Goal: Task Accomplishment & Management: Manage account settings

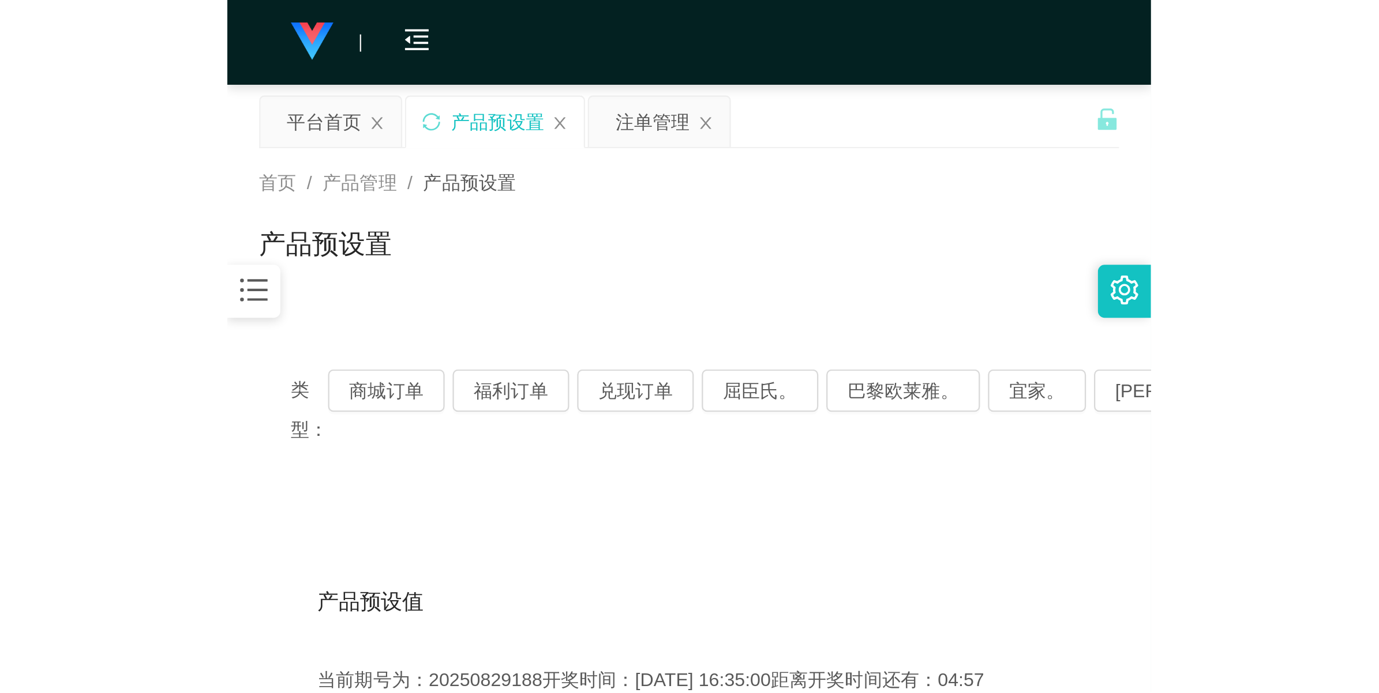
scroll to position [42, 0]
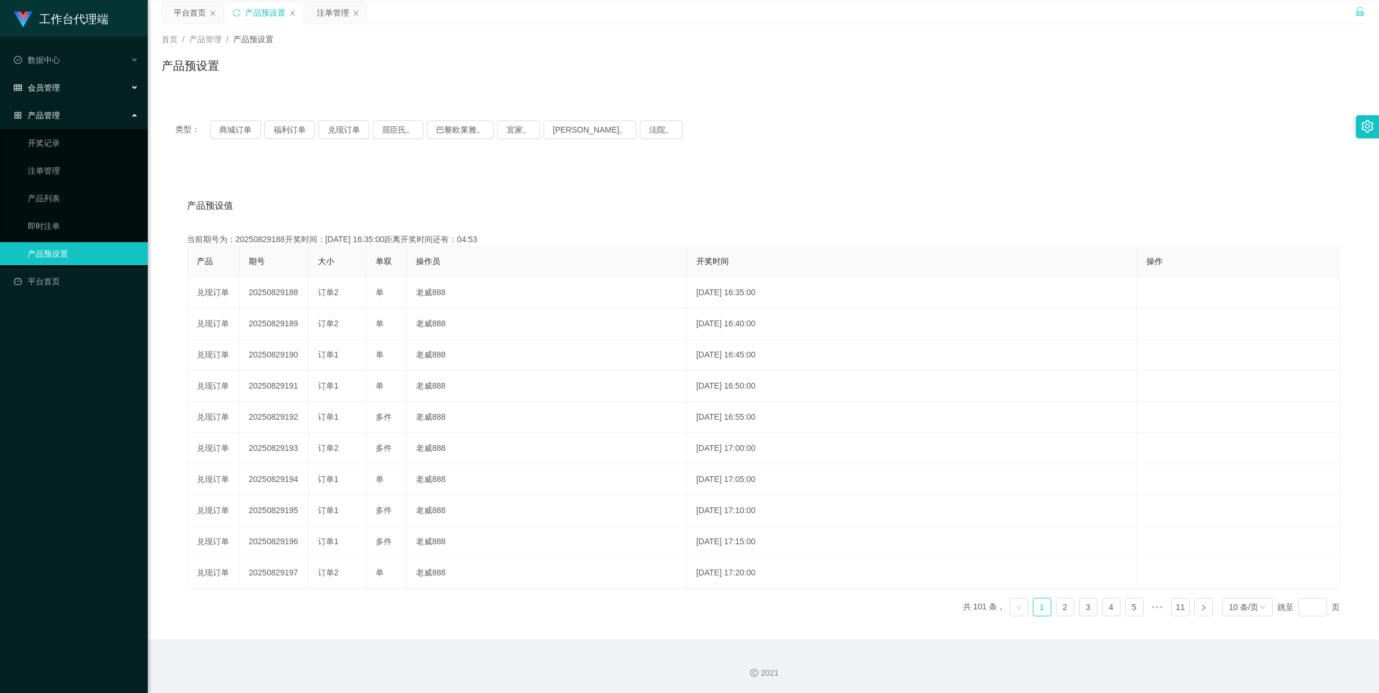
click at [61, 85] on div "会员管理" at bounding box center [74, 87] width 148 height 23
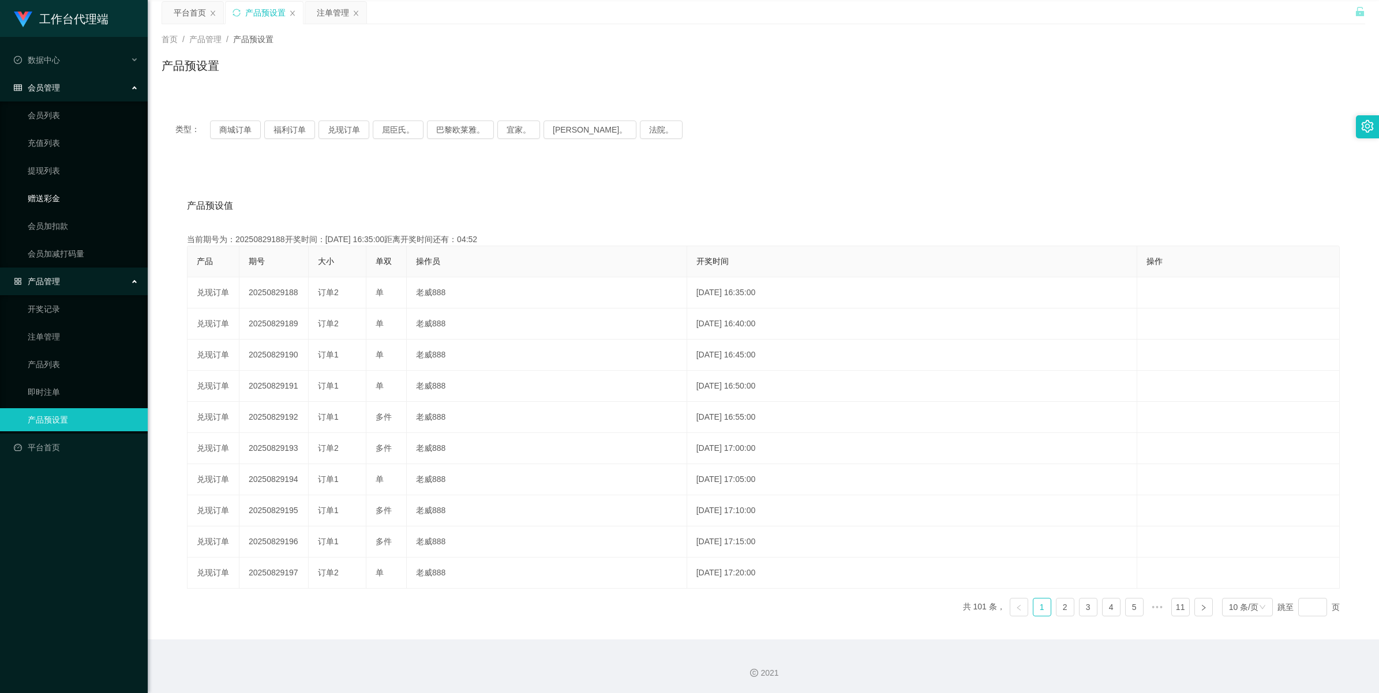
click at [50, 204] on link "赠送彩金" at bounding box center [83, 198] width 111 height 23
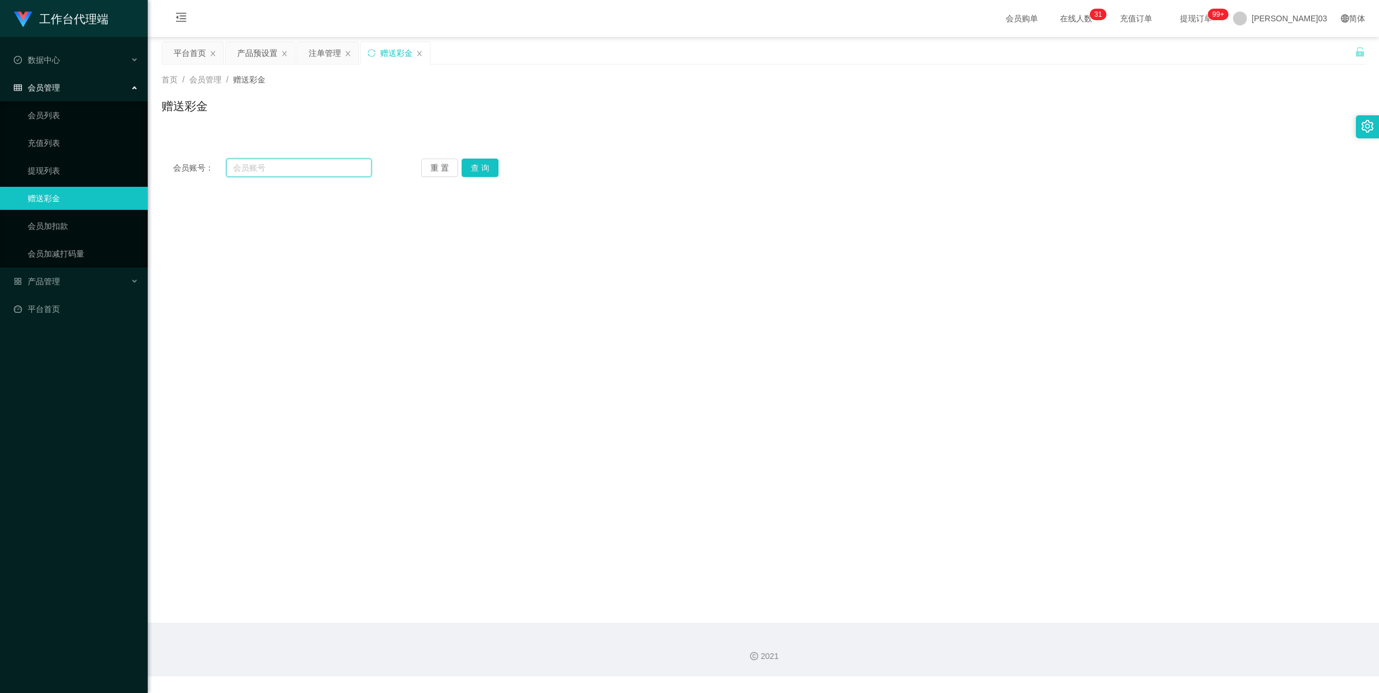
click at [258, 171] on input "text" at bounding box center [298, 168] width 145 height 18
paste input "Alise8891"
type input "Alise8891"
click at [402, 171] on button "查 询" at bounding box center [480, 168] width 37 height 18
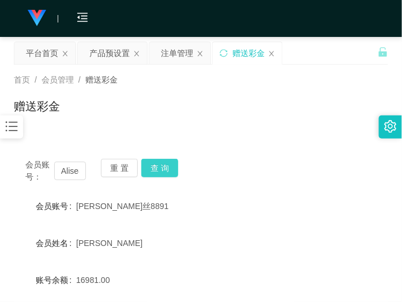
click at [159, 163] on button "查 询" at bounding box center [159, 168] width 37 height 18
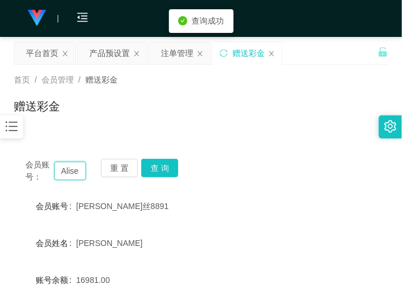
click at [78, 171] on input "Alise8891" at bounding box center [70, 171] width 32 height 18
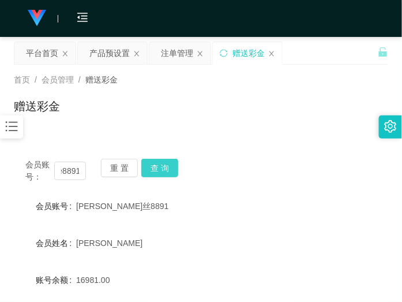
click at [167, 169] on button "查 询" at bounding box center [159, 168] width 37 height 18
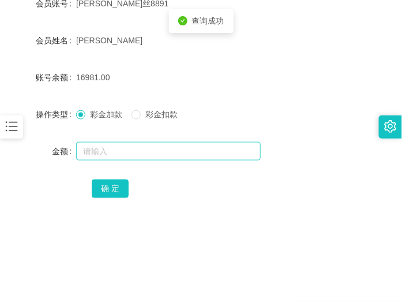
scroll to position [216, 0]
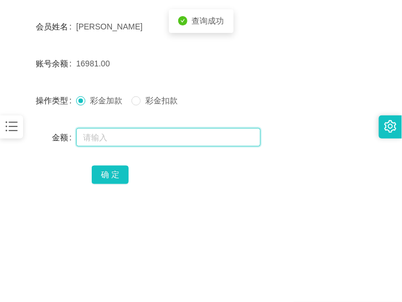
click at [92, 134] on input "text" at bounding box center [168, 137] width 185 height 18
type input "2700"
click at [139, 137] on input "2700" at bounding box center [168, 137] width 185 height 18
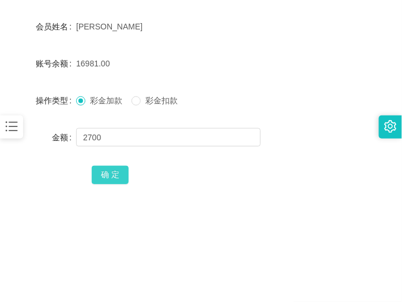
click at [108, 172] on button "确 定" at bounding box center [110, 175] width 37 height 18
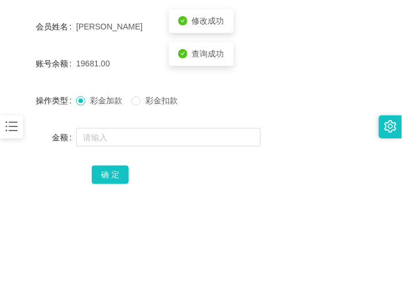
click at [182, 165] on div "确 定" at bounding box center [201, 174] width 219 height 23
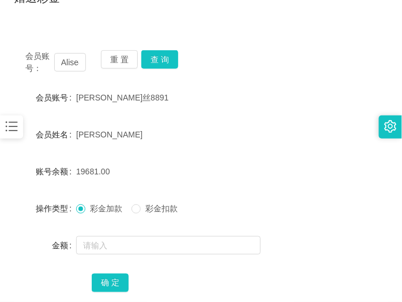
scroll to position [0, 0]
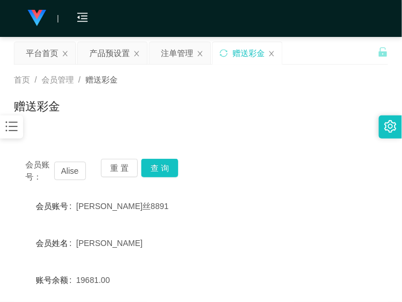
drag, startPoint x: 312, startPoint y: 136, endPoint x: 330, endPoint y: 35, distance: 102.5
click at [312, 136] on div "会员账号： Alise8891 重 置 查 询 会员账号 [PERSON_NAME]丝8891 会员姓名 [PERSON_NAME] 账号余额 19681.0…" at bounding box center [201, 280] width 374 height 294
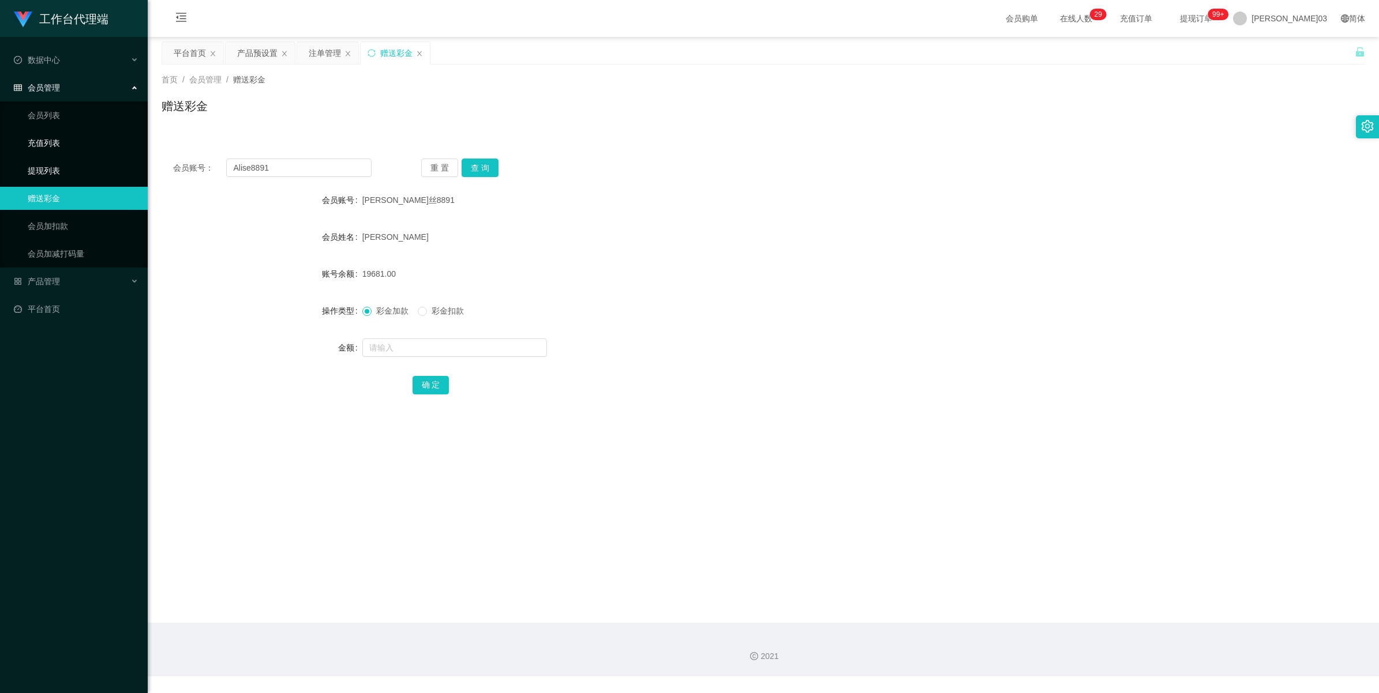
click at [58, 166] on link "提现列表" at bounding box center [83, 170] width 111 height 23
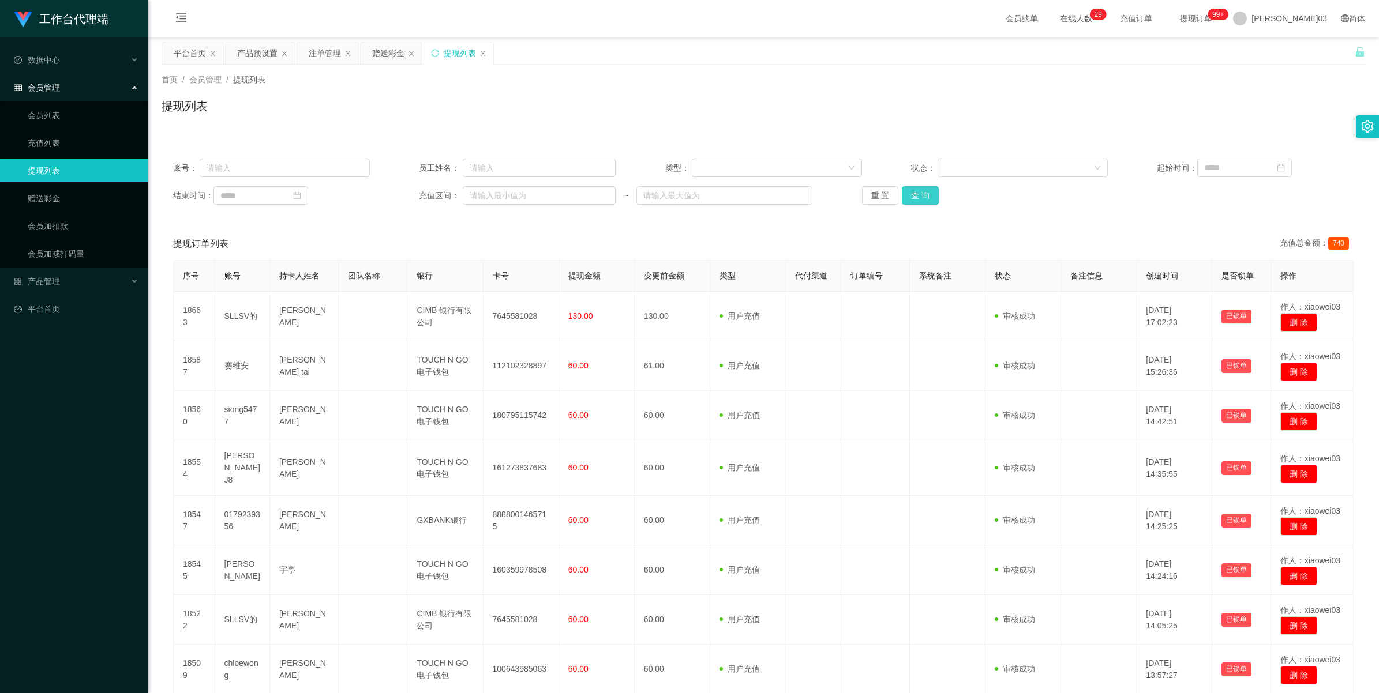
click at [402, 197] on button "查 询" at bounding box center [920, 195] width 37 height 18
click at [402, 197] on div "重 置 查 询" at bounding box center [960, 195] width 197 height 18
click at [402, 197] on button "查 询" at bounding box center [920, 195] width 37 height 18
click at [402, 195] on button "查 询" at bounding box center [920, 195] width 37 height 18
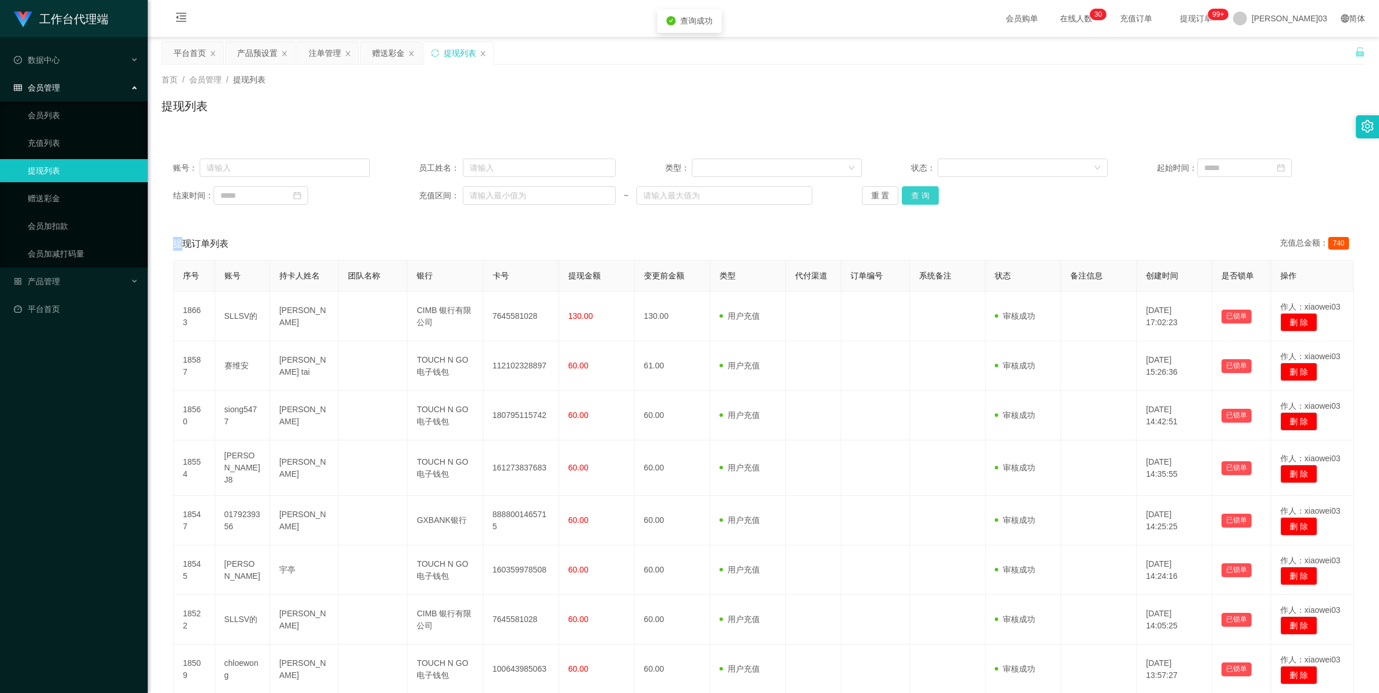
click at [402, 195] on button "查 询" at bounding box center [920, 195] width 37 height 18
click at [402, 189] on button "查 询" at bounding box center [920, 195] width 37 height 18
click at [402, 190] on button "查 询" at bounding box center [920, 195] width 37 height 18
click at [402, 192] on button "查 询" at bounding box center [920, 195] width 37 height 18
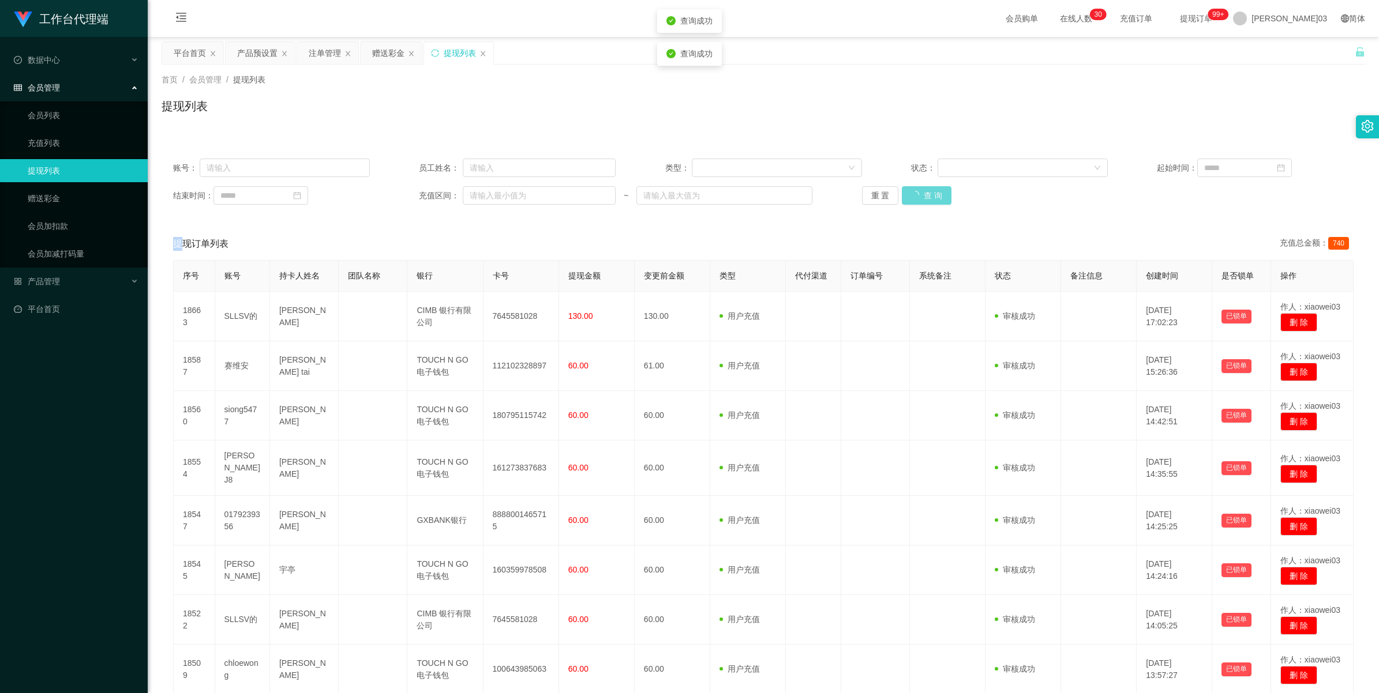
click at [402, 192] on div "重 置 查 询" at bounding box center [960, 195] width 197 height 18
click at [402, 196] on button "查 询" at bounding box center [920, 195] width 37 height 18
click at [402, 192] on button "查 询" at bounding box center [920, 195] width 37 height 18
click at [402, 194] on button "查 询" at bounding box center [920, 195] width 37 height 18
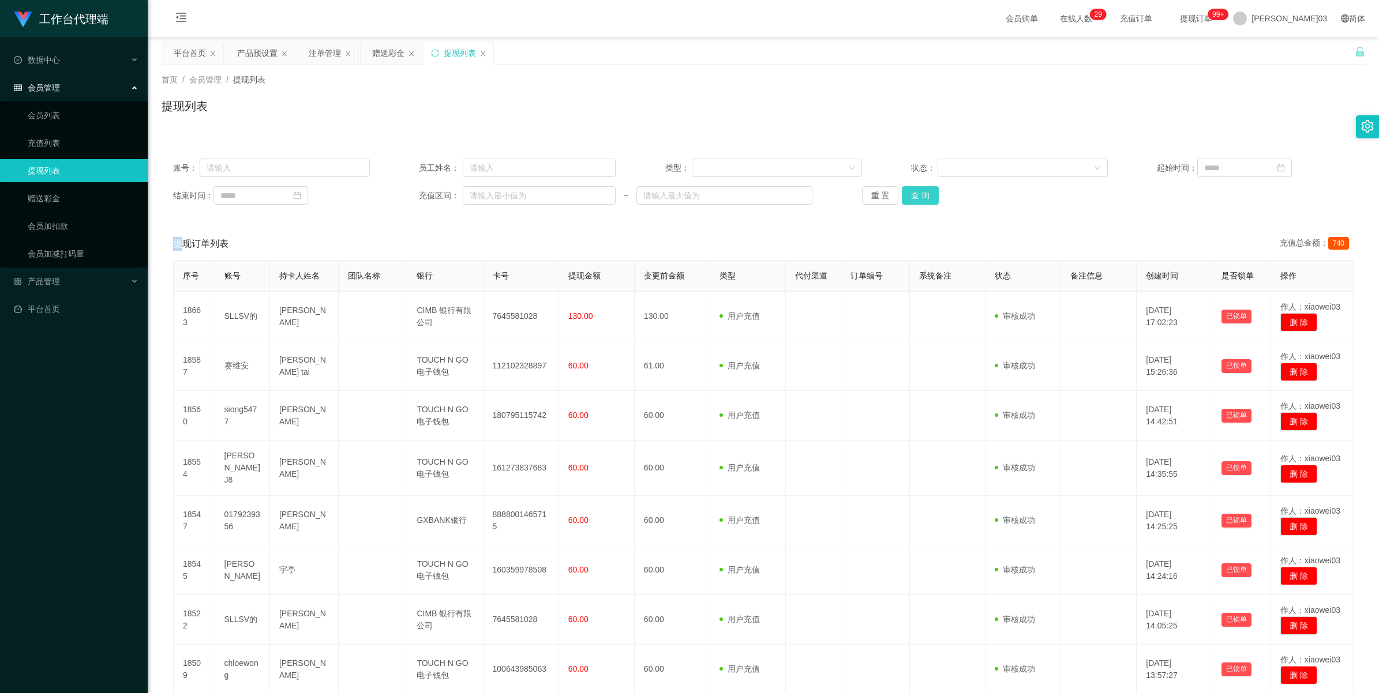
click at [402, 198] on button "查 询" at bounding box center [920, 195] width 37 height 18
click at [402, 195] on button "查 询" at bounding box center [920, 195] width 37 height 18
click at [402, 194] on button "查 询" at bounding box center [920, 195] width 37 height 18
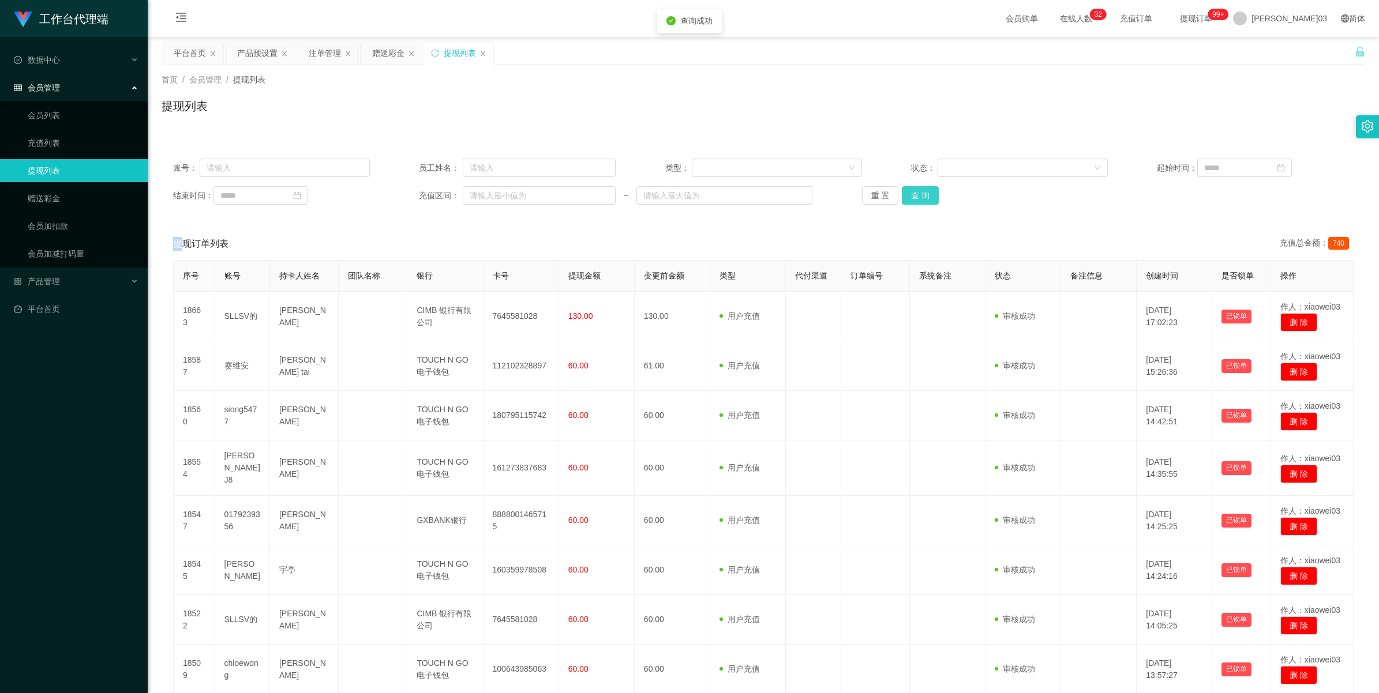
click at [402, 194] on button "查 询" at bounding box center [920, 195] width 37 height 18
click at [402, 197] on button "查 询" at bounding box center [920, 195] width 37 height 18
click at [402, 196] on button "查 询" at bounding box center [920, 195] width 37 height 18
click at [402, 190] on button "查 询" at bounding box center [920, 195] width 37 height 18
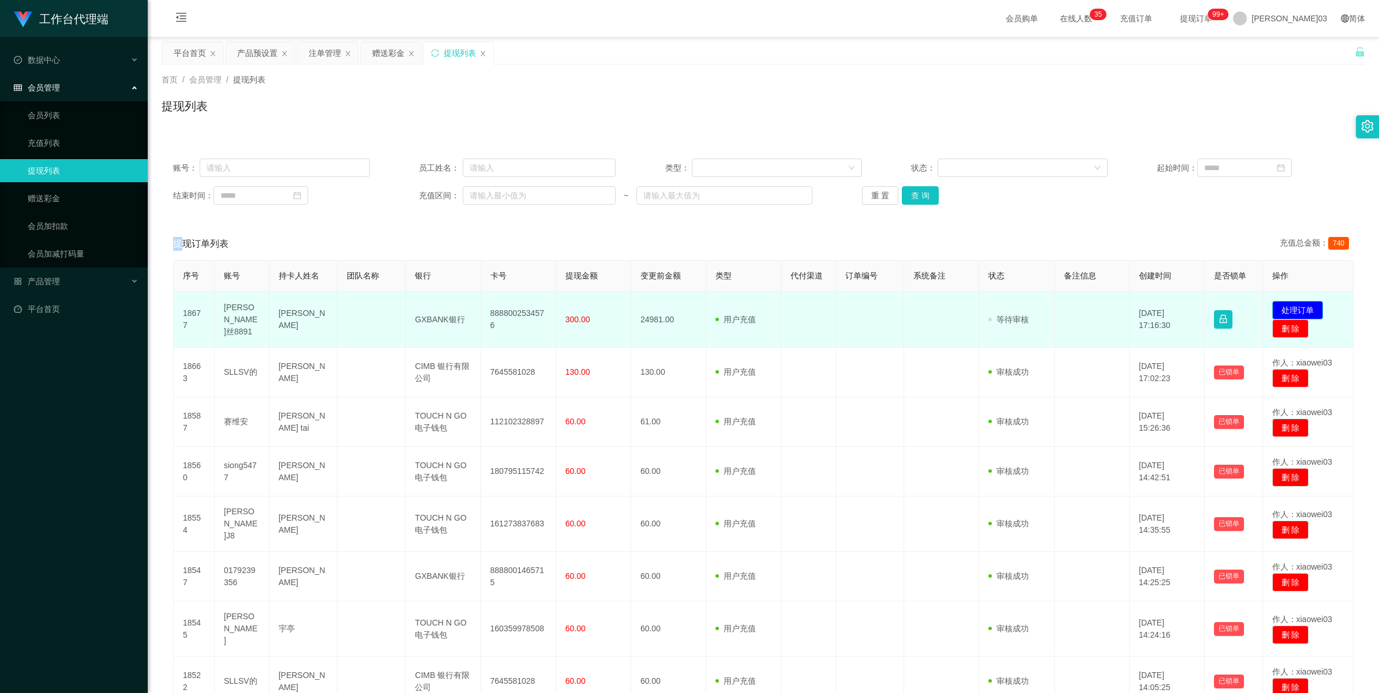
click at [402, 301] on button "处理订单" at bounding box center [1297, 310] width 51 height 18
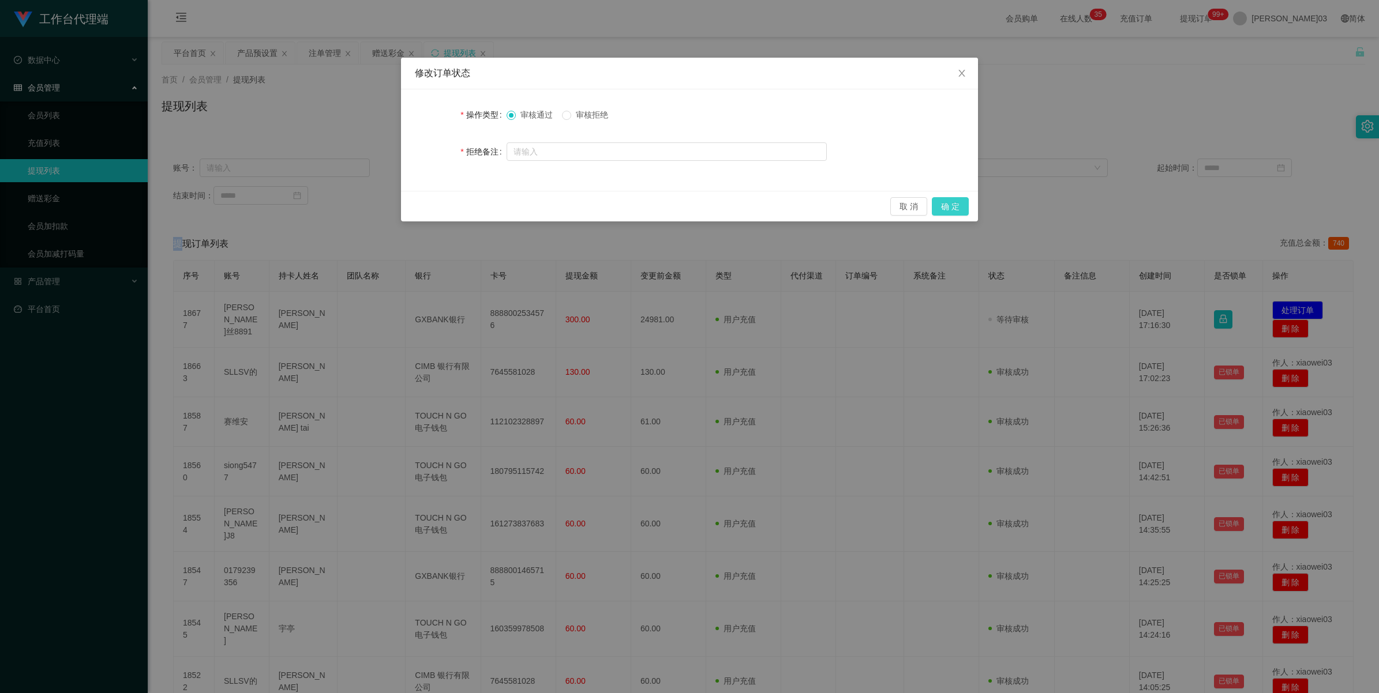
click at [402, 207] on button "确 定" at bounding box center [950, 206] width 37 height 18
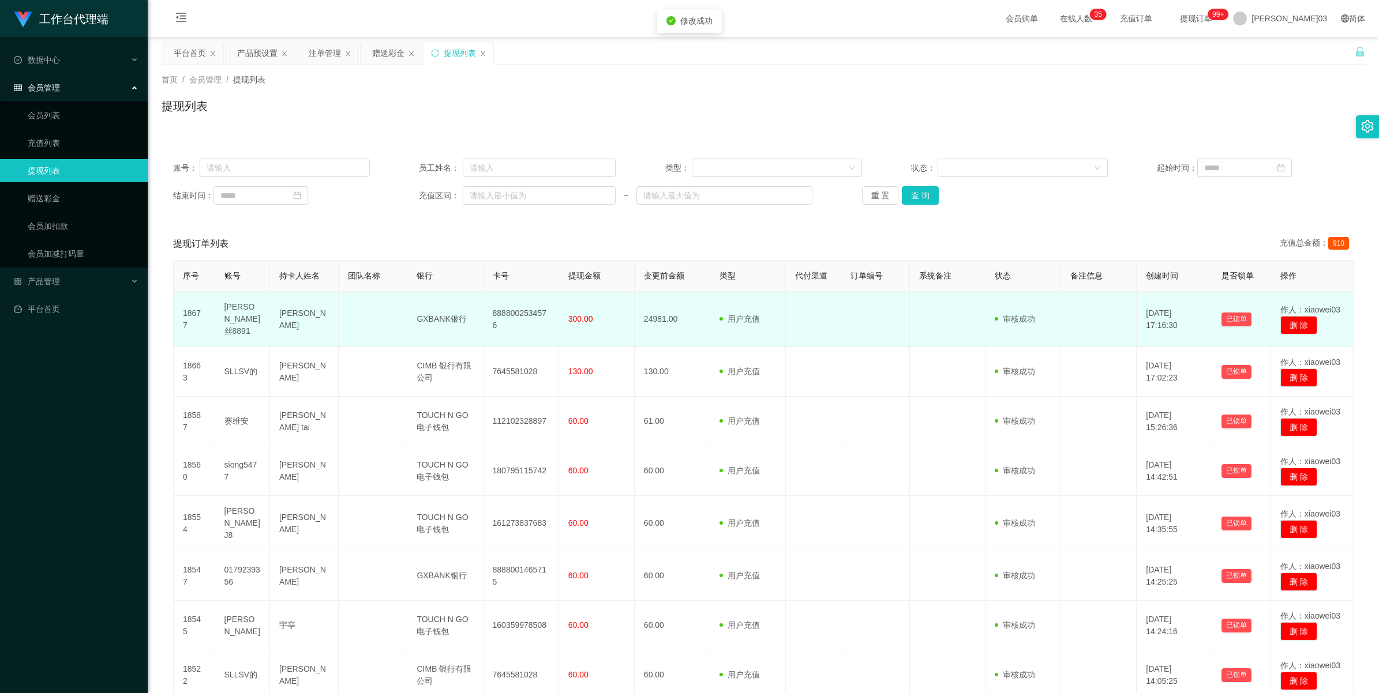
click at [402, 301] on td "GXBANK银行" at bounding box center [445, 319] width 76 height 55
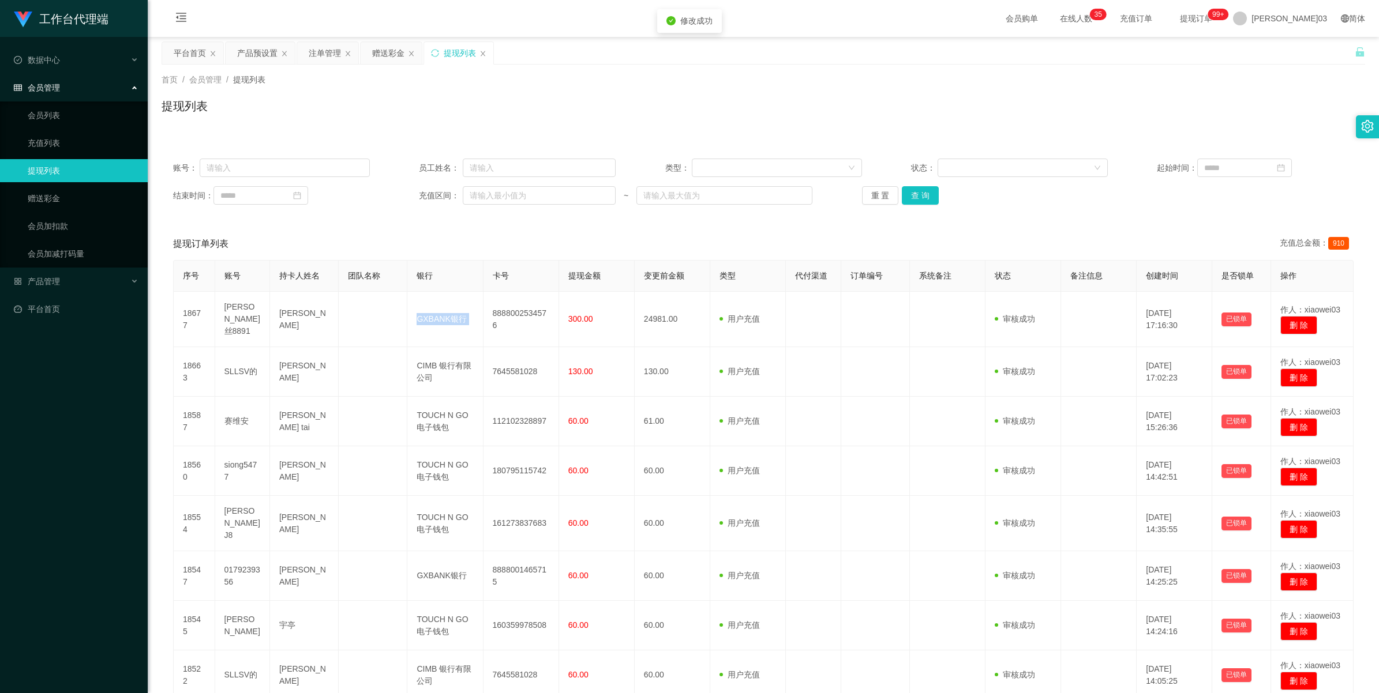
copy td "GXBANK银行"
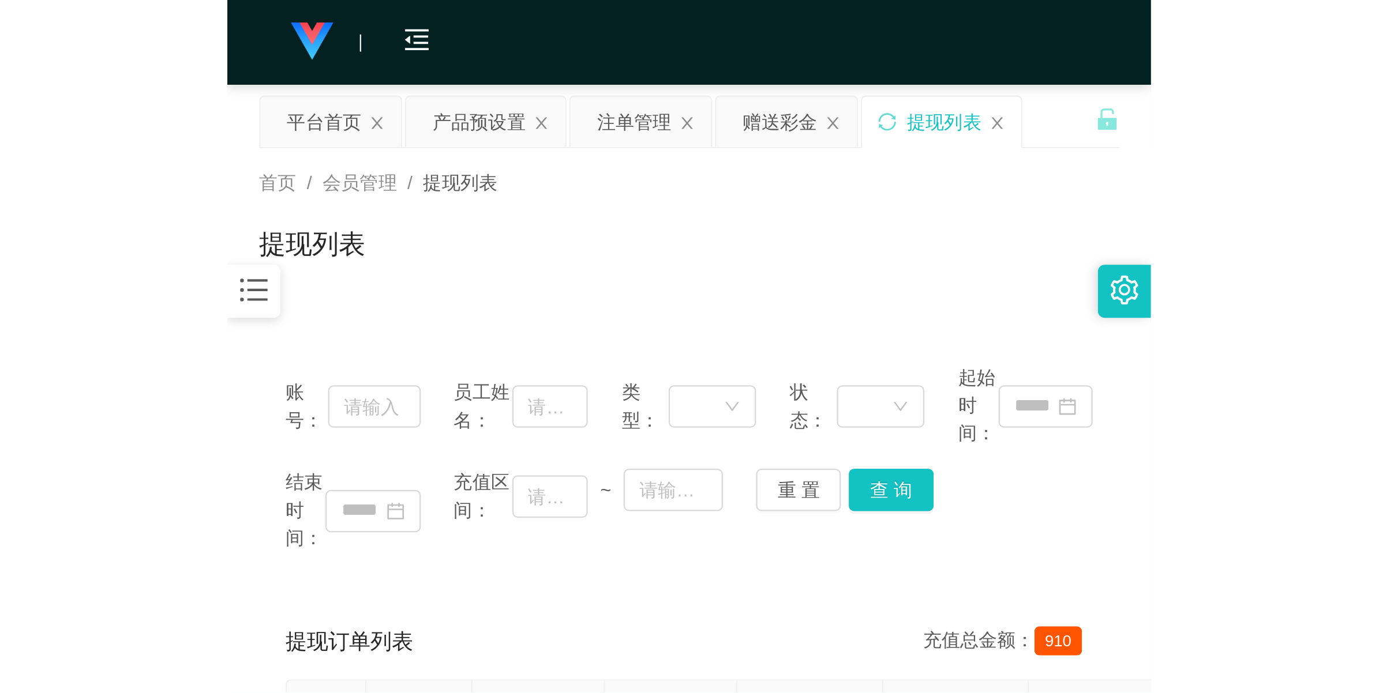
scroll to position [216, 0]
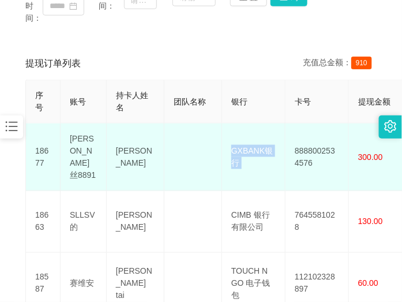
click at [305, 153] on td "8888002534576" at bounding box center [317, 157] width 63 height 68
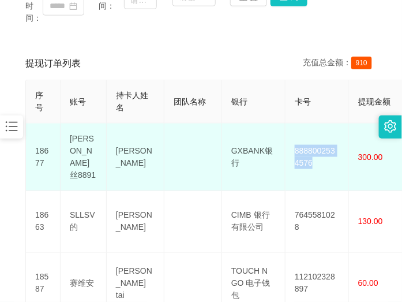
click at [305, 153] on td "8888002534576" at bounding box center [317, 157] width 63 height 68
copy td "8888002534576"
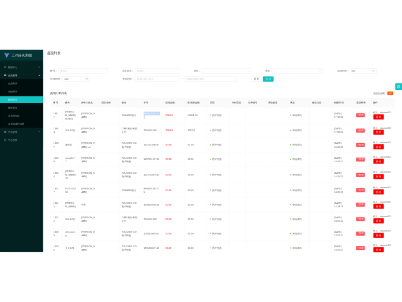
scroll to position [0, 0]
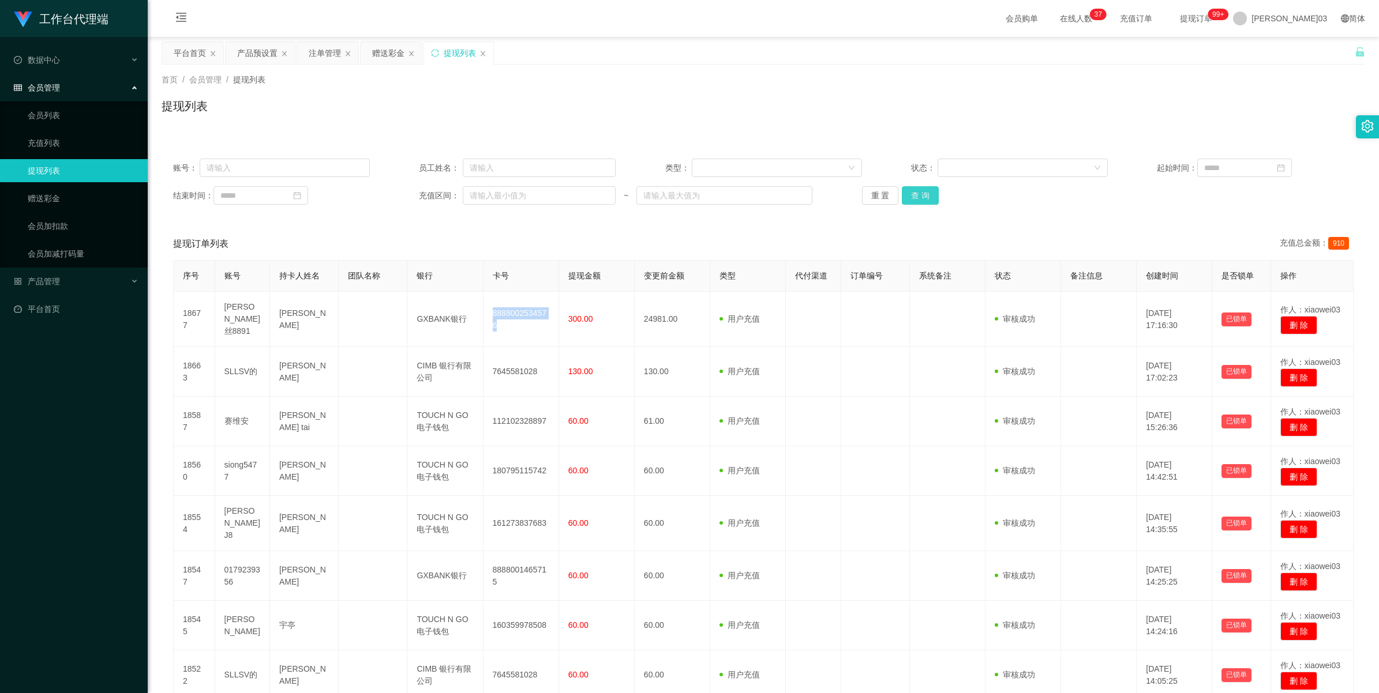
click at [402, 193] on button "查 询" at bounding box center [920, 195] width 37 height 18
click at [402, 194] on button "查 询" at bounding box center [920, 195] width 37 height 18
click at [402, 197] on button "查 询" at bounding box center [920, 195] width 37 height 18
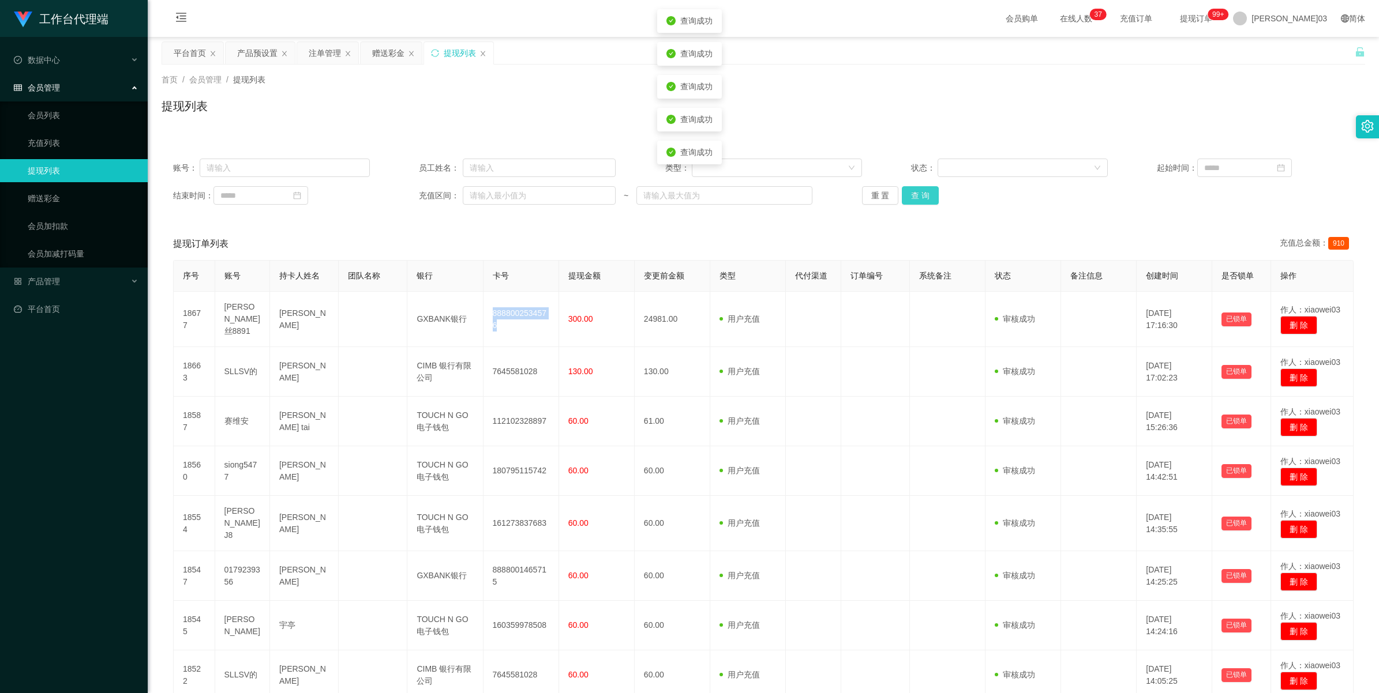
click at [402, 197] on button "查 询" at bounding box center [920, 195] width 37 height 18
click at [402, 190] on button "查 询" at bounding box center [920, 195] width 37 height 18
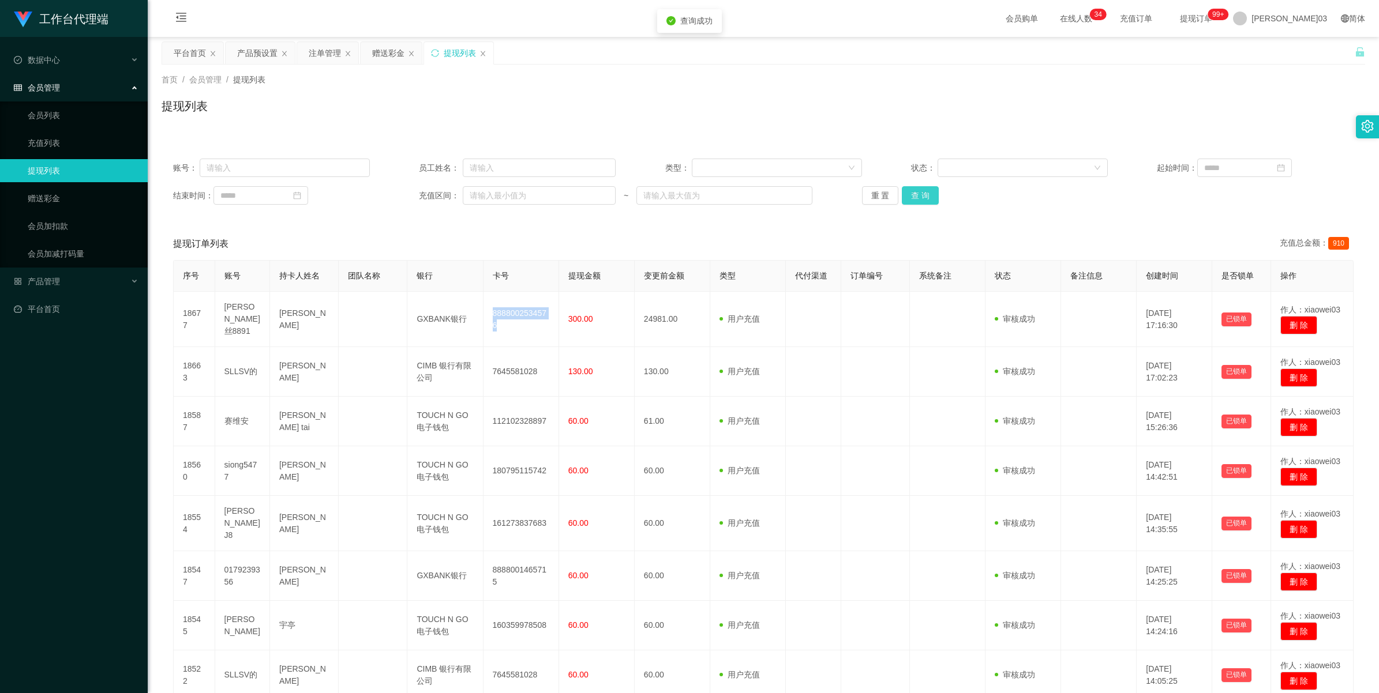
click at [402, 190] on button "查 询" at bounding box center [920, 195] width 37 height 18
click at [402, 196] on button "查 询" at bounding box center [920, 195] width 37 height 18
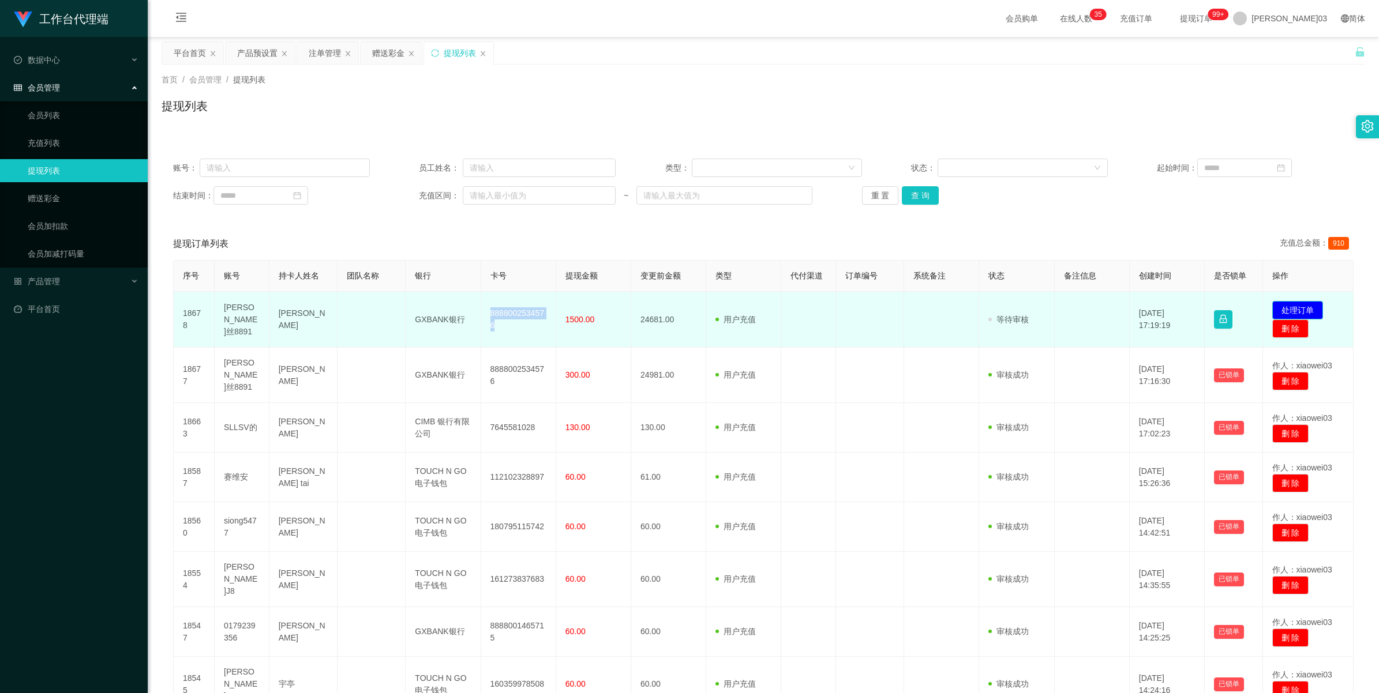
click at [402, 301] on button "处理订单" at bounding box center [1297, 310] width 51 height 18
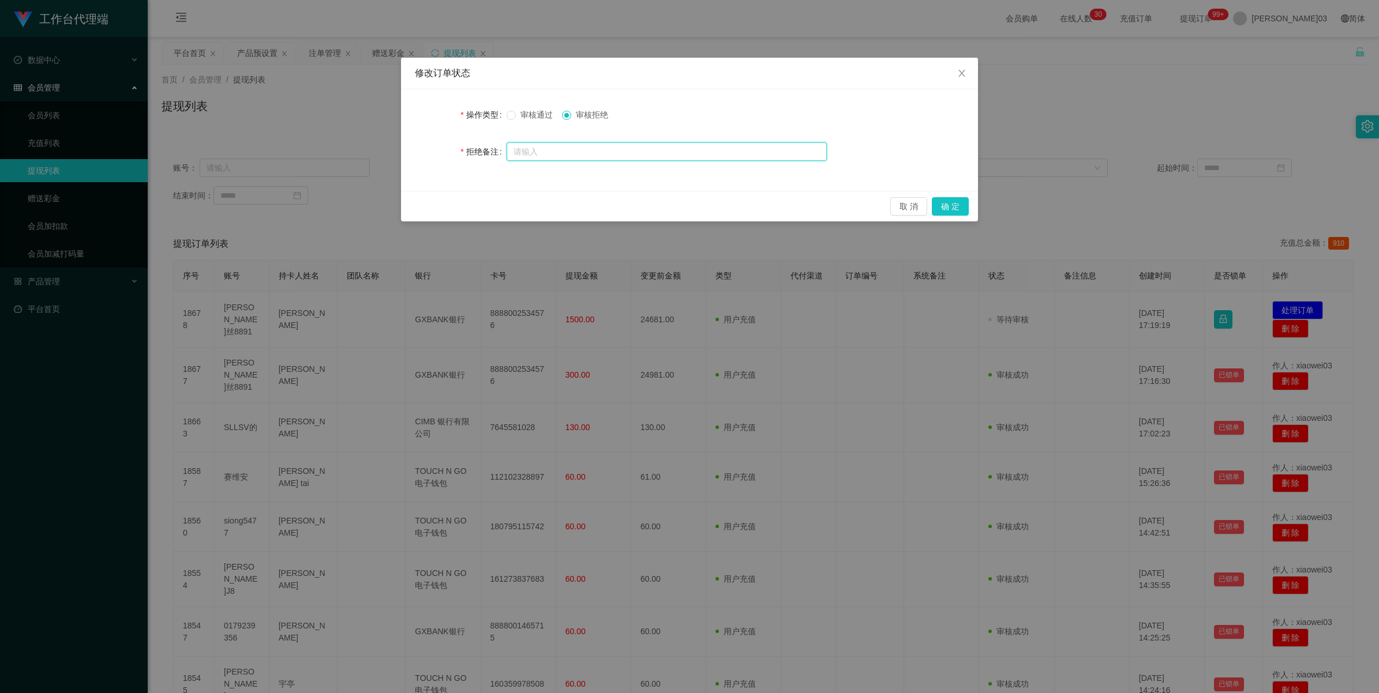
click at [402, 151] on input "text" at bounding box center [667, 152] width 320 height 18
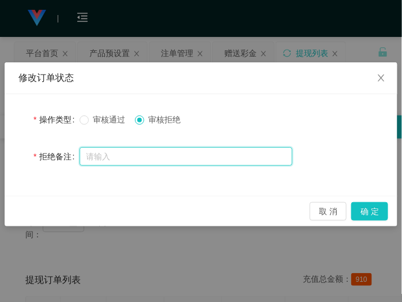
click at [125, 153] on input "text" at bounding box center [186, 156] width 213 height 18
click at [263, 159] on input "text" at bounding box center [186, 156] width 213 height 18
paste input "提现驳回，备注 禁止提现 尊敬的用户：由于你本次兑换取款未按报备步骤分笔顺序提交，导致工作台启动资金保护机制。系统需要你激活对冲账号，请在 24 小时内完成，…"
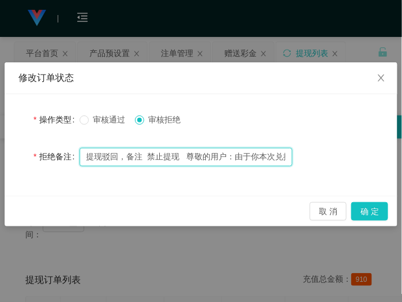
scroll to position [0, 958]
type input "提现驳回，备注 禁止提现 尊敬的用户：由于你本次兑换取款未按报备步骤分笔顺序提交，导致工作台启动资金保护机制。系统需要你激活对冲账号，请在 24 小时内完成，…"
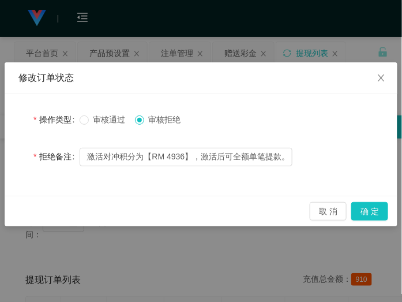
scroll to position [0, 0]
click at [373, 205] on button "确 定" at bounding box center [369, 211] width 37 height 18
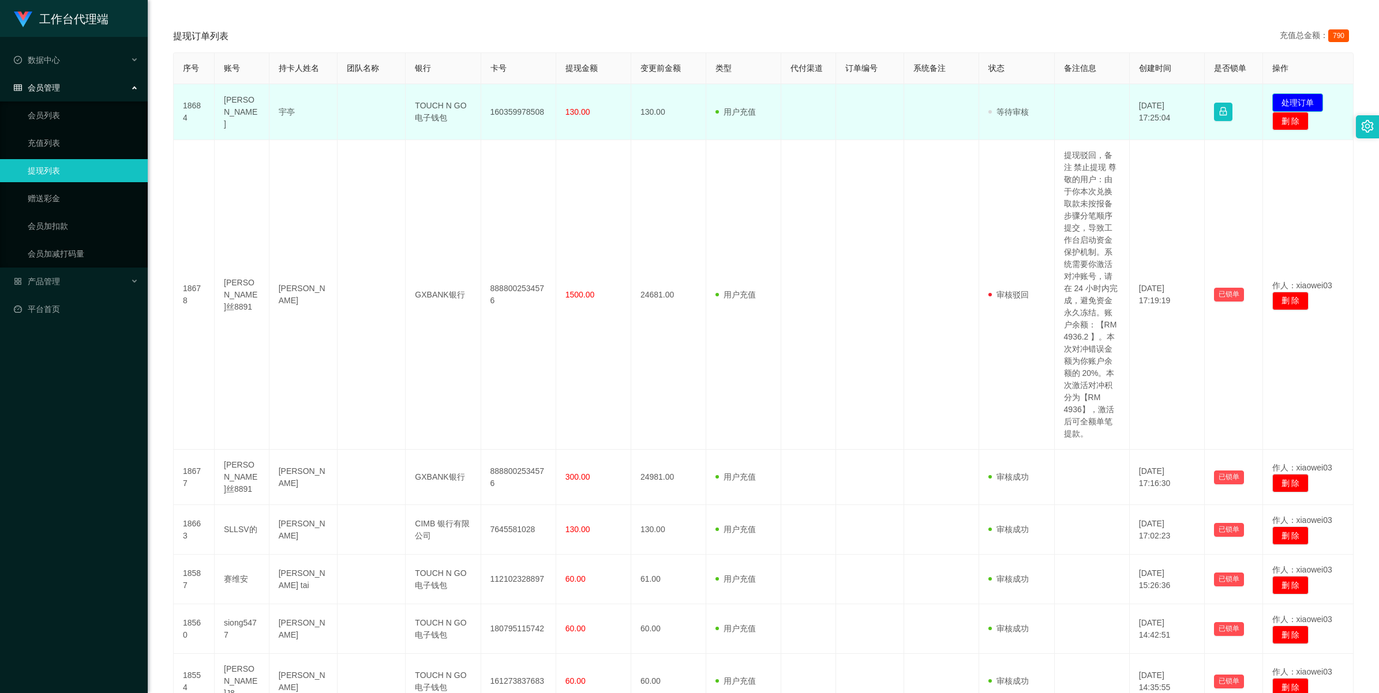
click at [402, 101] on button "处理订单" at bounding box center [1297, 102] width 51 height 18
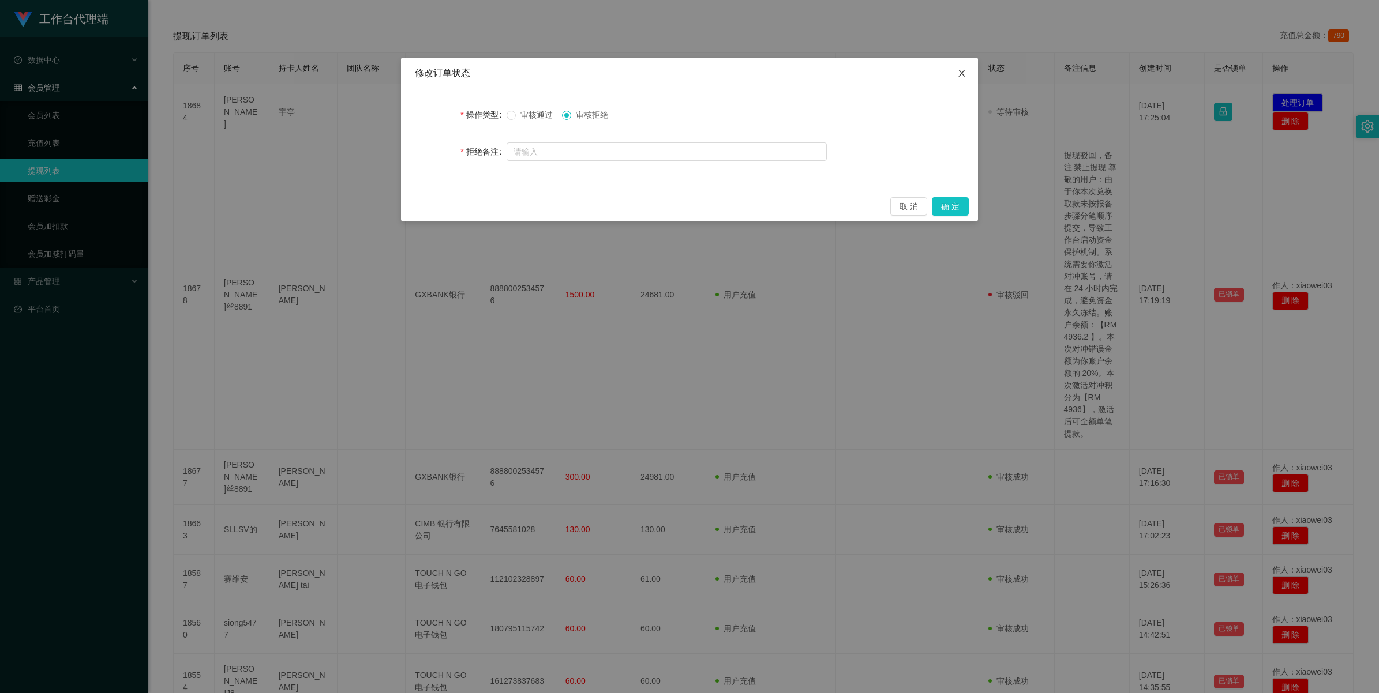
click at [402, 69] on icon "图标： 关闭" at bounding box center [961, 73] width 9 height 9
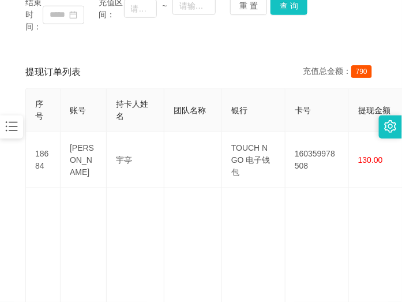
click at [257, 61] on div "提现订单列表 充值总金额： 790" at bounding box center [200, 72] width 351 height 32
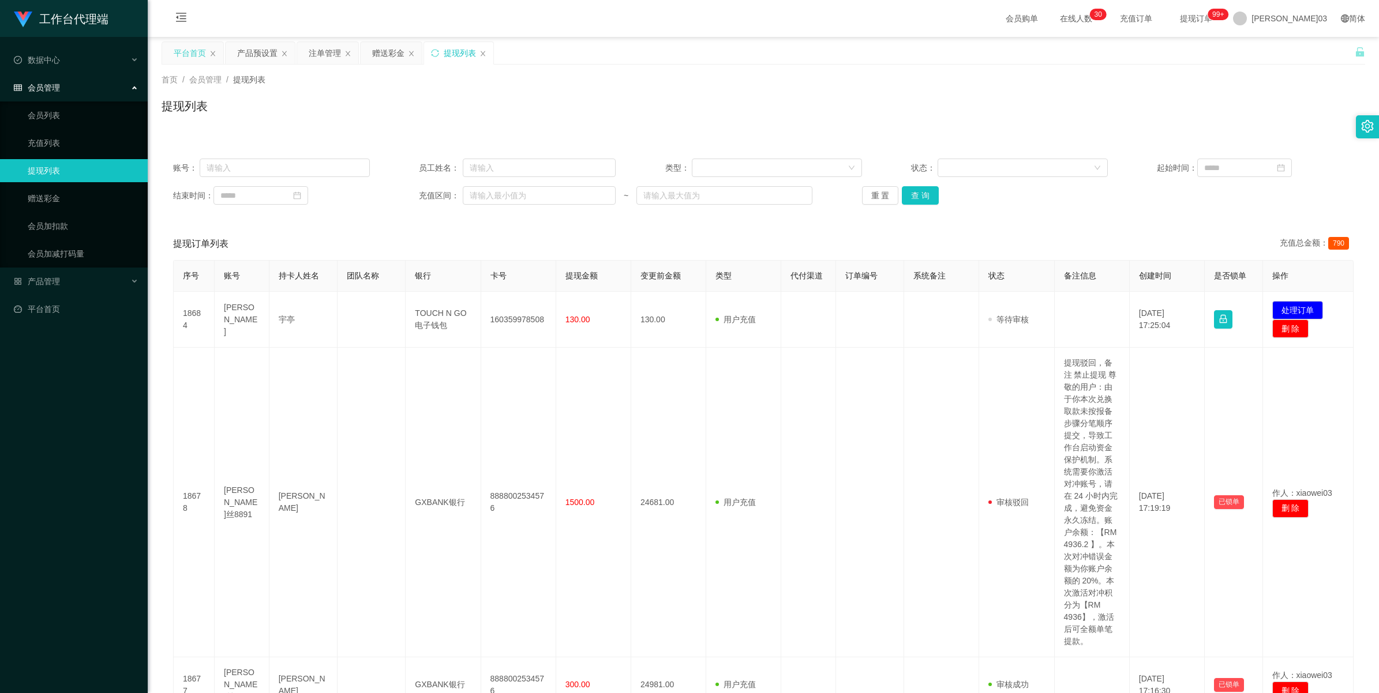
click at [196, 58] on div "平台首页" at bounding box center [190, 53] width 32 height 22
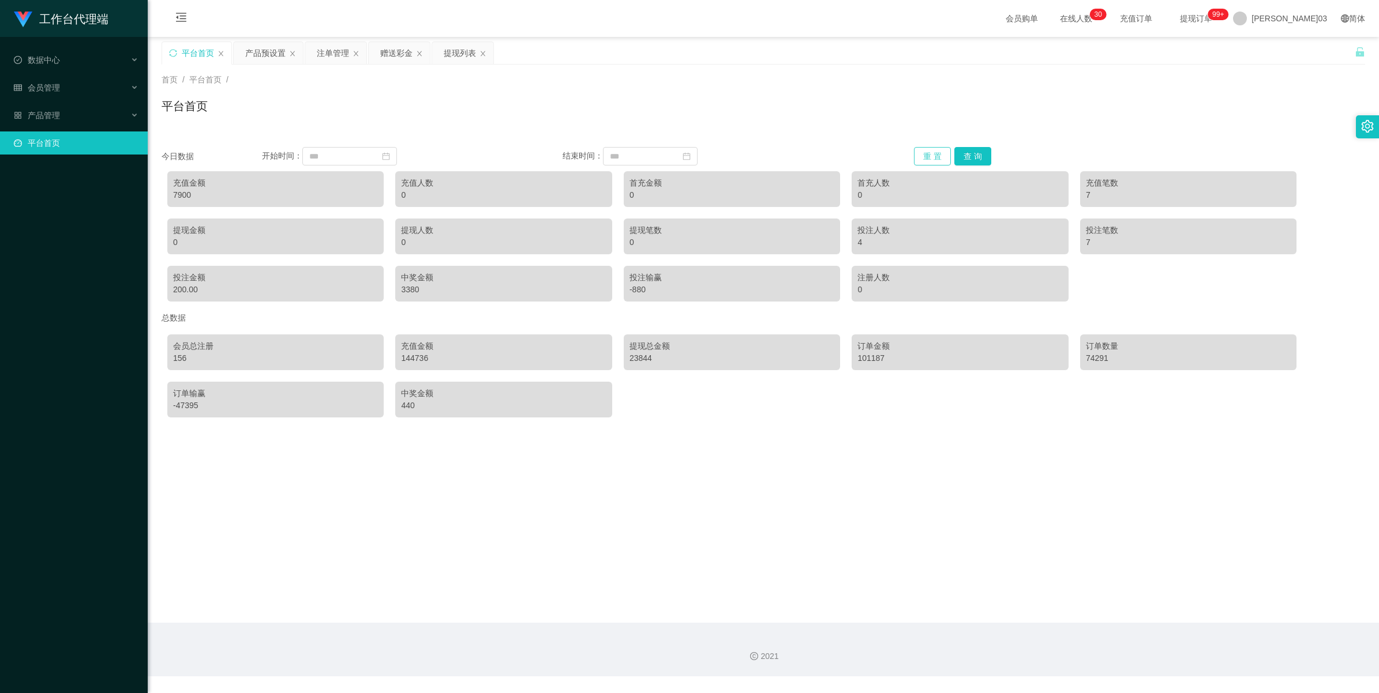
click at [402, 153] on button "重 置" at bounding box center [932, 156] width 37 height 18
click at [402, 154] on button "查 询" at bounding box center [972, 156] width 37 height 18
